Goal: Task Accomplishment & Management: Manage account settings

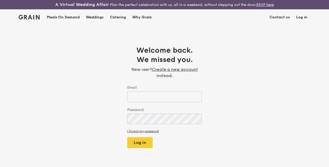
click at [177, 100] on div "Weddings by [PERSON_NAME] presents Plan the perfect celebration with us, all in…" at bounding box center [164, 83] width 329 height 167
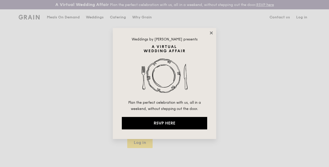
click at [211, 33] on icon at bounding box center [211, 33] width 5 height 5
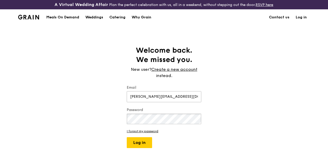
click at [127, 137] on button "Log in" at bounding box center [139, 142] width 25 height 11
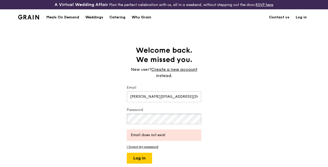
click at [73, 120] on div "Welcome back. We missed you. New user? Create a new account instead. Email [PER…" at bounding box center [164, 105] width 328 height 118
click at [185, 100] on input "[PERSON_NAME][EMAIL_ADDRESS][DOMAIN_NAME]" at bounding box center [164, 96] width 75 height 11
drag, startPoint x: 182, startPoint y: 104, endPoint x: 152, endPoint y: 102, distance: 30.1
click at [152, 102] on input "[PERSON_NAME][EMAIL_ADDRESS][DOMAIN_NAME]" at bounding box center [164, 96] width 75 height 11
click at [127, 152] on button "Log in" at bounding box center [139, 157] width 25 height 11
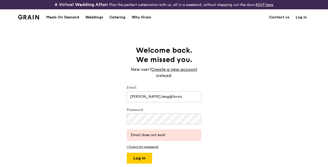
click at [107, 121] on div "Welcome back. We missed you. New user? Create a new account instead. Email [PER…" at bounding box center [164, 105] width 328 height 118
click at [176, 101] on input "[PERSON_NAME].leng@forvis" at bounding box center [164, 96] width 75 height 11
type input "[PERSON_NAME][EMAIL_ADDRESS][DOMAIN_NAME]"
click at [0, 107] on html "A Virtual Wedding Affair Plan the perfect celebration with us, all in a weekend…" at bounding box center [164, 168] width 328 height 337
click at [127, 152] on button "Log in" at bounding box center [139, 157] width 25 height 11
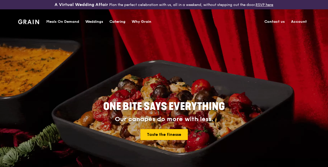
click at [298, 23] on link "Account" at bounding box center [299, 22] width 22 height 16
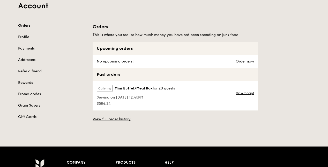
scroll to position [52, 0]
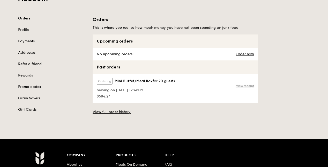
click at [242, 88] on link "View receipt" at bounding box center [245, 86] width 18 height 4
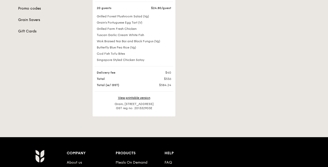
scroll to position [181, 0]
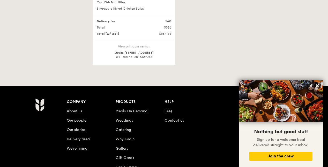
click at [138, 48] on link "View printable version" at bounding box center [134, 47] width 32 height 4
